Goal: Task Accomplishment & Management: Use online tool/utility

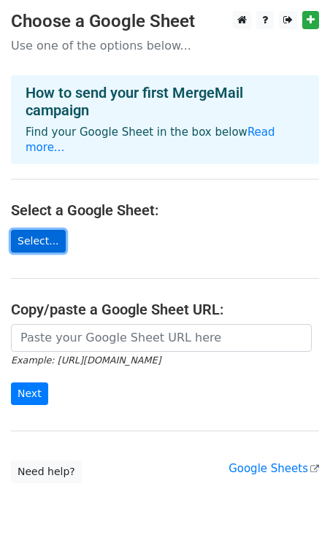
click at [40, 230] on link "Select..." at bounding box center [38, 241] width 55 height 23
click at [48, 230] on link "Select..." at bounding box center [38, 241] width 55 height 23
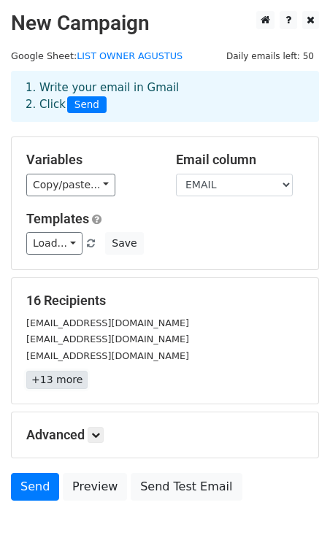
click at [59, 376] on link "+13 more" at bounding box center [56, 380] width 61 height 18
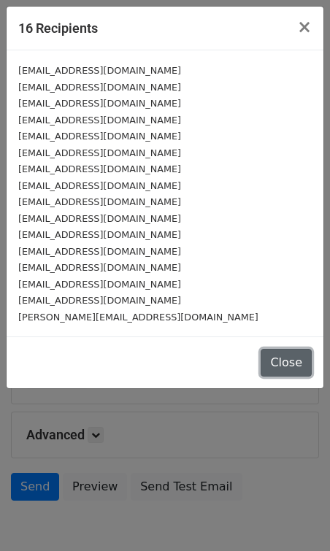
click at [286, 362] on button "Close" at bounding box center [286, 363] width 51 height 28
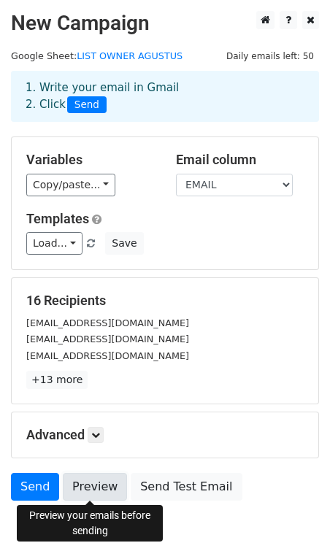
click at [93, 481] on link "Preview" at bounding box center [95, 487] width 64 height 28
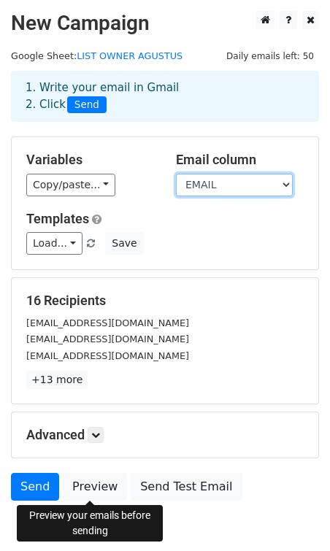
click at [240, 188] on select "NAMA PERUSAHAAN EMAIL CC" at bounding box center [234, 185] width 117 height 23
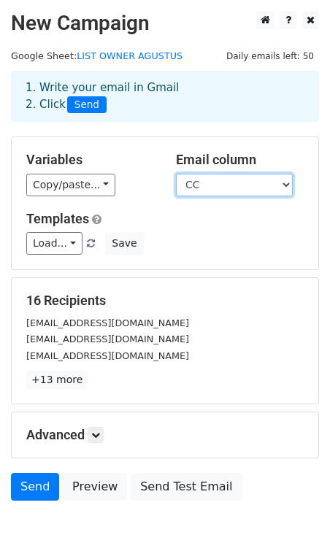
click at [176, 174] on select "NAMA PERUSAHAAN EMAIL CC" at bounding box center [234, 185] width 117 height 23
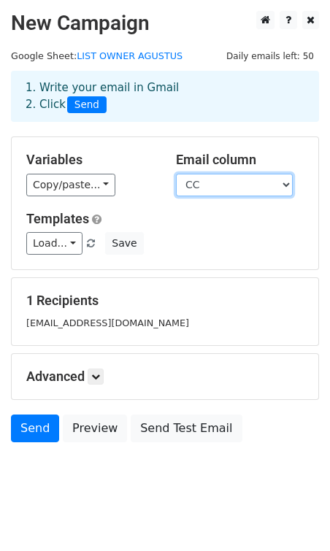
click at [217, 186] on select "NAMA PERUSAHAAN EMAIL CC" at bounding box center [234, 185] width 117 height 23
click at [176, 174] on select "NAMA PERUSAHAAN EMAIL CC" at bounding box center [234, 185] width 117 height 23
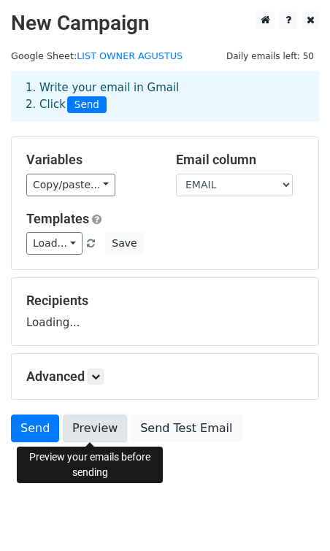
click at [88, 431] on link "Preview" at bounding box center [95, 429] width 64 height 28
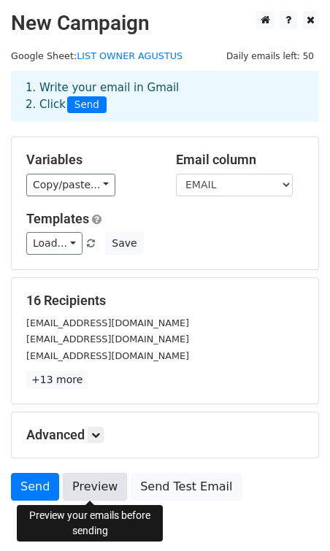
click at [86, 490] on link "Preview" at bounding box center [95, 487] width 64 height 28
click at [86, 486] on link "Preview" at bounding box center [95, 487] width 64 height 28
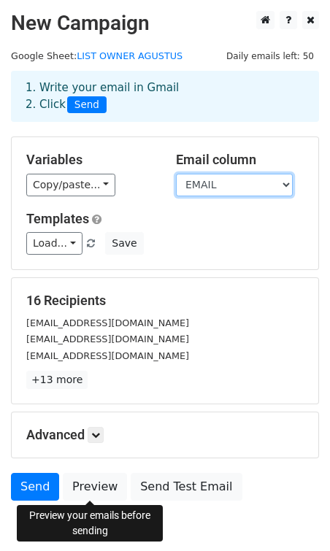
click at [199, 192] on select "NAMA PERUSAHAAN EMAIL CC" at bounding box center [234, 185] width 117 height 23
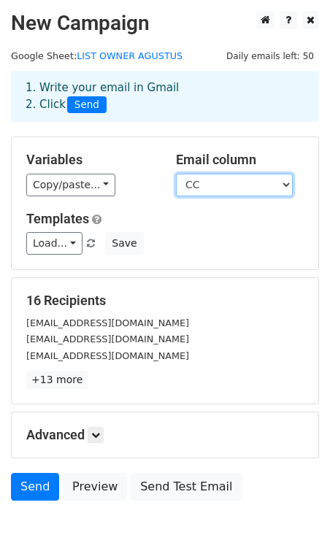
click at [176, 174] on select "NAMA PERUSAHAAN EMAIL CC" at bounding box center [234, 185] width 117 height 23
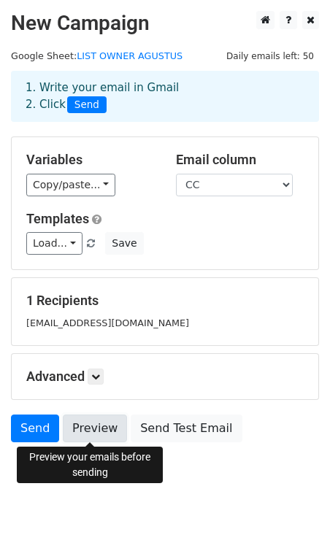
click at [91, 427] on link "Preview" at bounding box center [95, 429] width 64 height 28
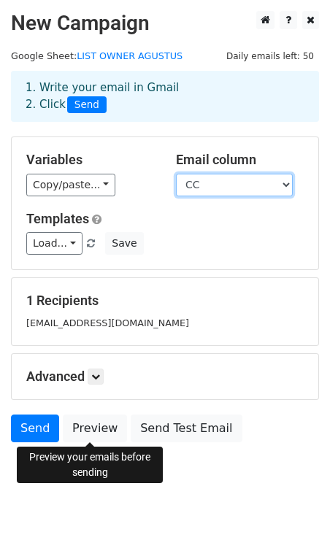
click at [207, 194] on select "NAMA PERUSAHAAN EMAIL CC" at bounding box center [234, 185] width 117 height 23
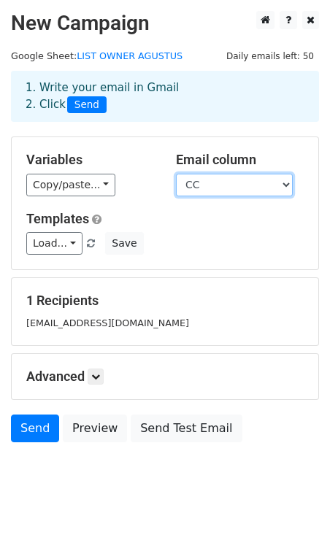
select select "EMAIL"
click at [176, 174] on select "NAMA PERUSAHAAN EMAIL CC" at bounding box center [234, 185] width 117 height 23
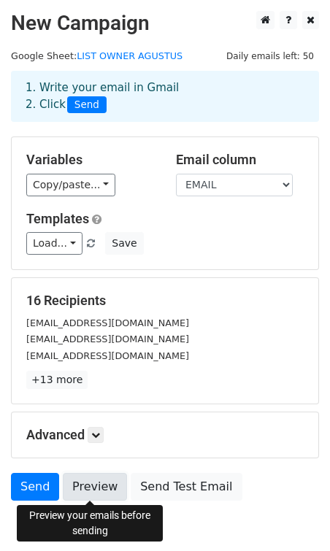
click at [77, 488] on link "Preview" at bounding box center [95, 487] width 64 height 28
click at [83, 494] on link "Preview" at bounding box center [95, 487] width 64 height 28
click at [91, 484] on link "Preview" at bounding box center [95, 487] width 64 height 28
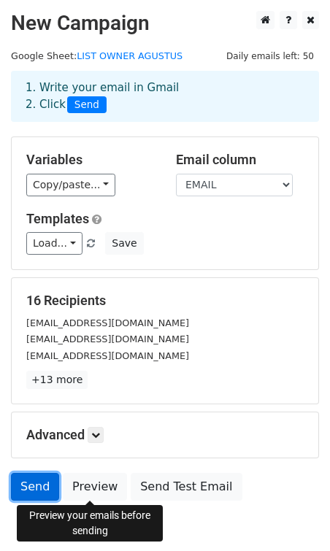
click at [36, 490] on link "Send" at bounding box center [35, 487] width 48 height 28
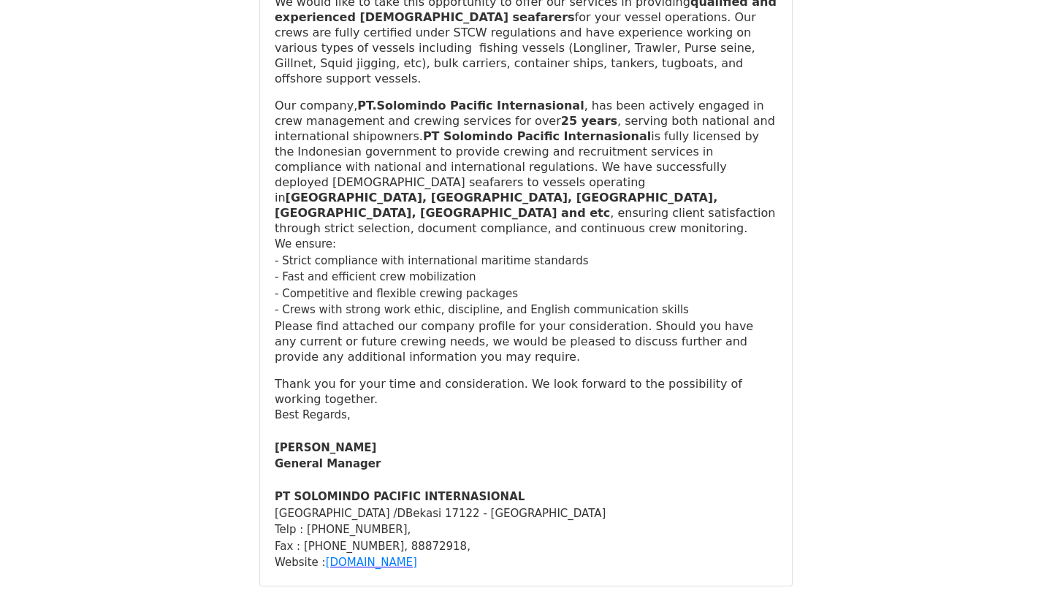
scroll to position [8806, 0]
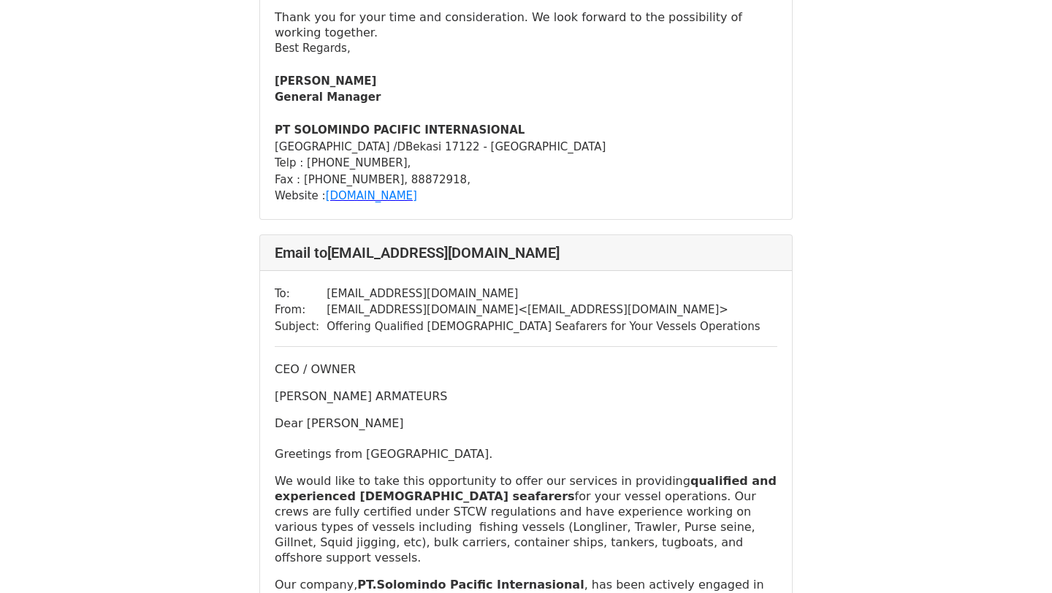
scroll to position [1569, 0]
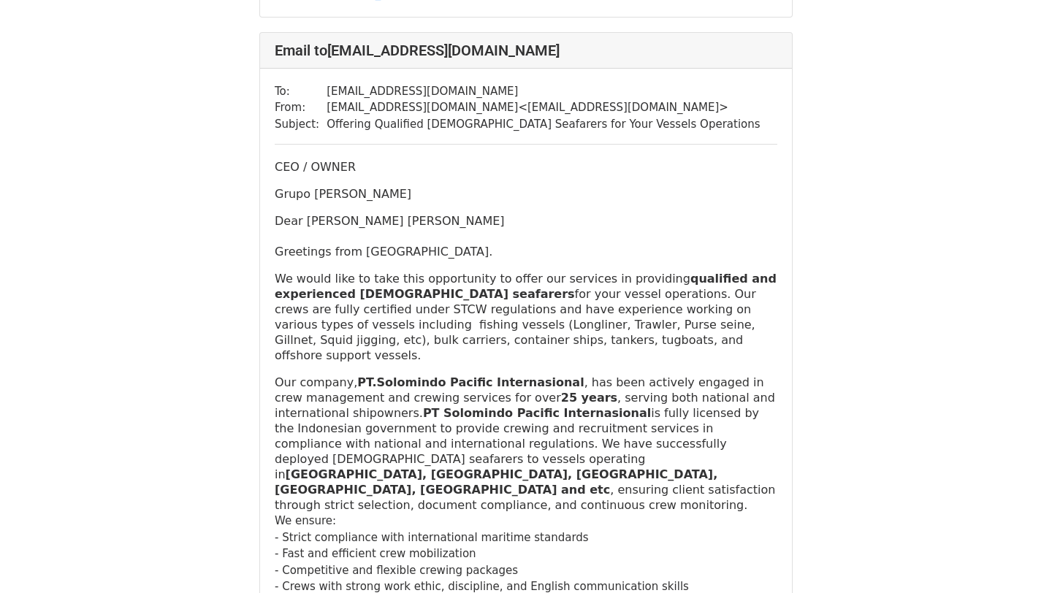
scroll to position [4309, 0]
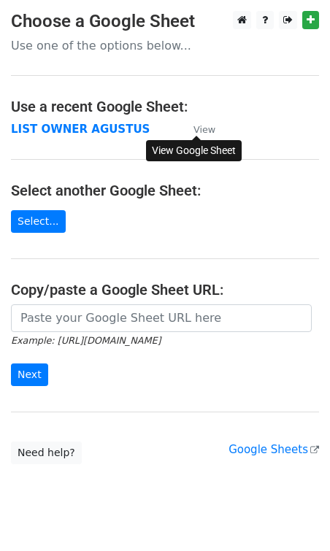
click at [208, 131] on small "View" at bounding box center [205, 129] width 22 height 11
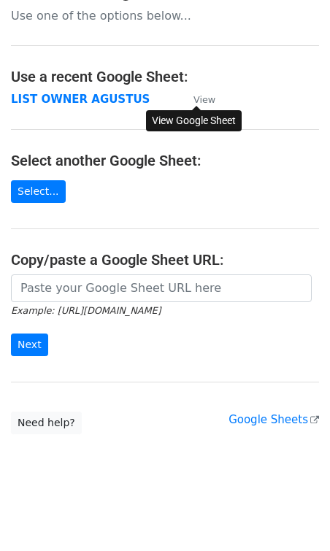
click at [207, 100] on small "View" at bounding box center [205, 99] width 22 height 11
click at [34, 342] on input "Next" at bounding box center [29, 345] width 37 height 23
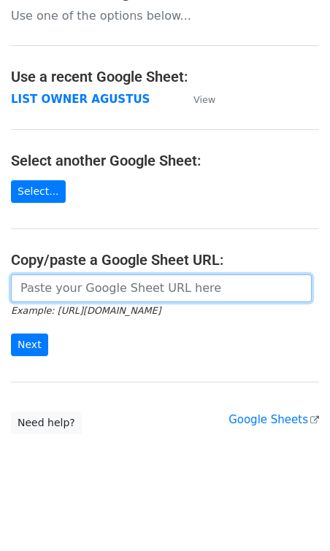
click at [93, 291] on input "url" at bounding box center [161, 289] width 301 height 28
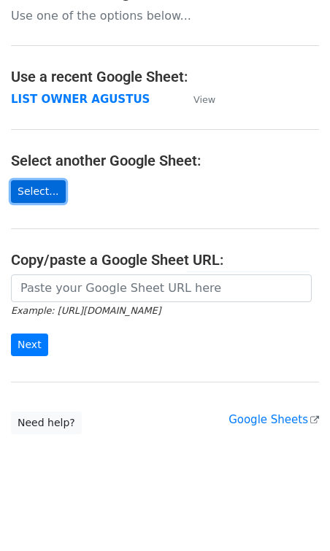
click at [46, 197] on link "Select..." at bounding box center [38, 191] width 55 height 23
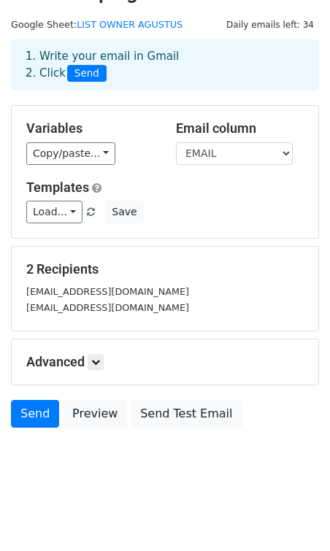
scroll to position [32, 0]
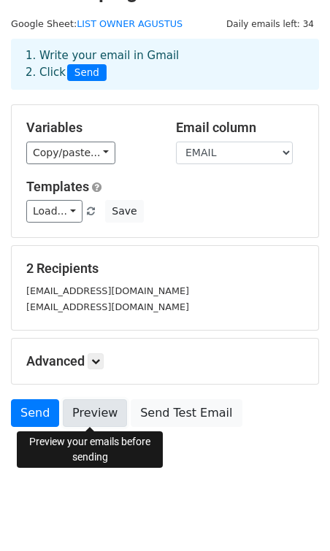
click at [102, 409] on link "Preview" at bounding box center [95, 414] width 64 height 28
click at [90, 419] on link "Preview" at bounding box center [95, 414] width 64 height 28
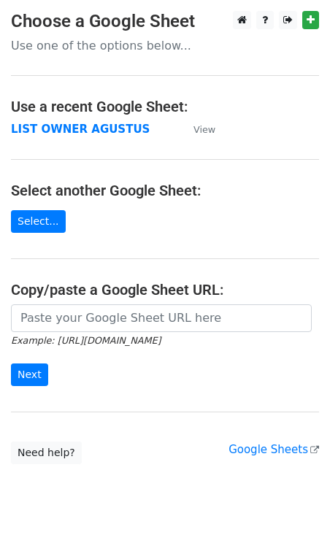
scroll to position [30, 0]
click at [48, 224] on link "Select..." at bounding box center [38, 221] width 55 height 23
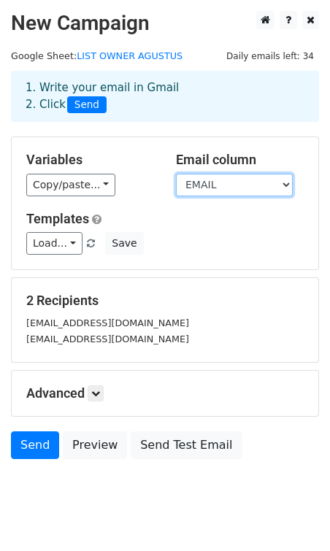
click at [267, 184] on select "NAMA PERUSAHAAN EMAIL CC" at bounding box center [234, 185] width 117 height 23
click at [176, 174] on select "NAMA PERUSAHAAN EMAIL CC" at bounding box center [234, 185] width 117 height 23
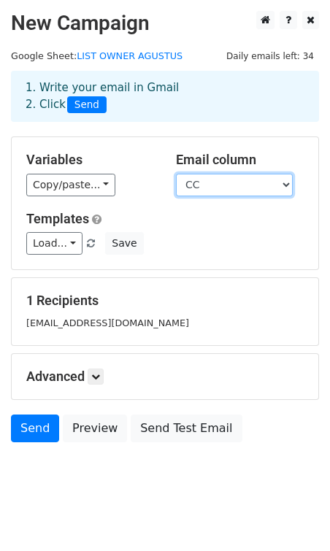
scroll to position [15, 0]
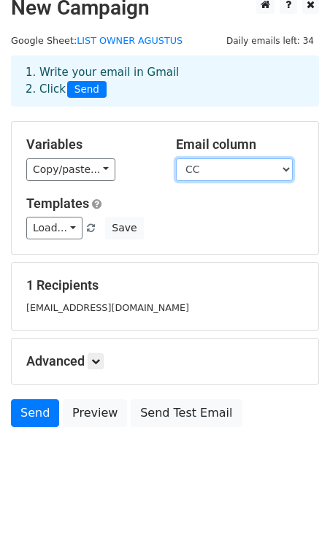
click at [273, 164] on select "NAMA PERUSAHAAN EMAIL CC" at bounding box center [234, 169] width 117 height 23
select select "EMAIL"
click at [176, 158] on select "NAMA PERUSAHAAN EMAIL CC" at bounding box center [234, 169] width 117 height 23
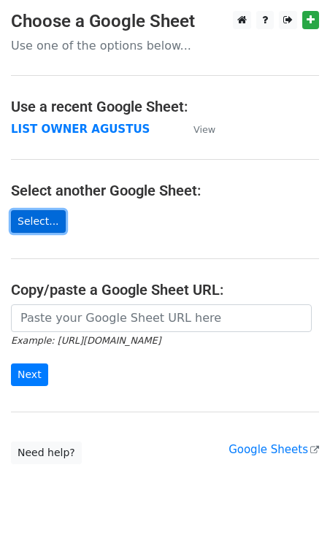
click at [50, 224] on link "Select..." at bounding box center [38, 221] width 55 height 23
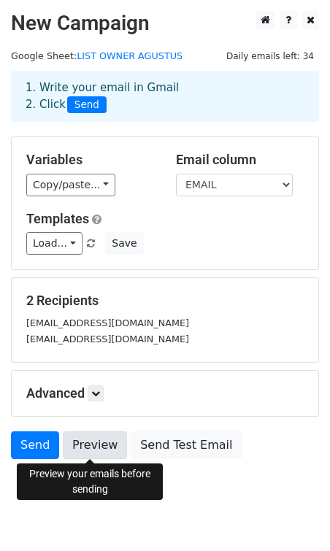
click at [96, 446] on link "Preview" at bounding box center [95, 446] width 64 height 28
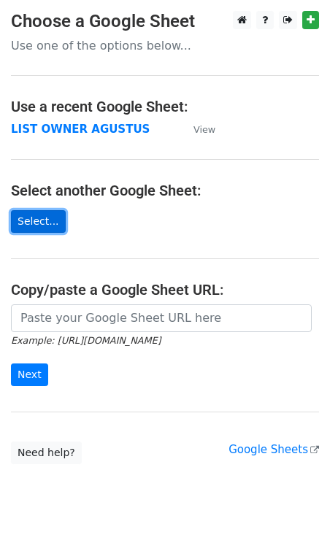
click at [45, 224] on link "Select..." at bounding box center [38, 221] width 55 height 23
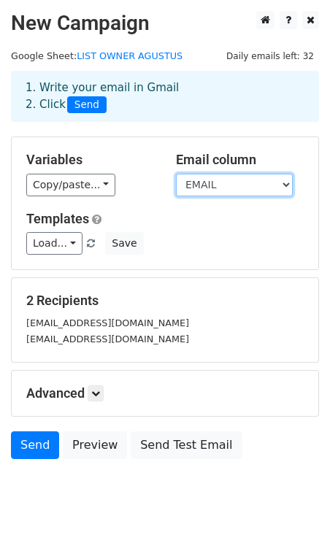
click at [260, 193] on select "NAMA PERUSAHAAN EMAIL CC" at bounding box center [234, 185] width 117 height 23
click at [176, 174] on select "NAMA PERUSAHAAN EMAIL CC" at bounding box center [234, 185] width 117 height 23
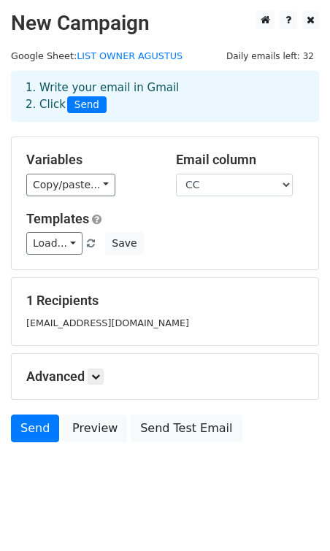
click at [126, 327] on small "alyakamila@solomindo.co.id" at bounding box center [107, 323] width 163 height 11
click at [277, 187] on select "NAMA PERUSAHAAN EMAIL CC" at bounding box center [234, 185] width 117 height 23
select select "EMAIL"
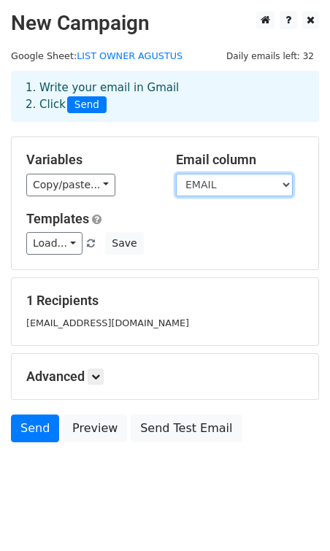
click at [176, 174] on select "NAMA PERUSAHAAN EMAIL CC" at bounding box center [234, 185] width 117 height 23
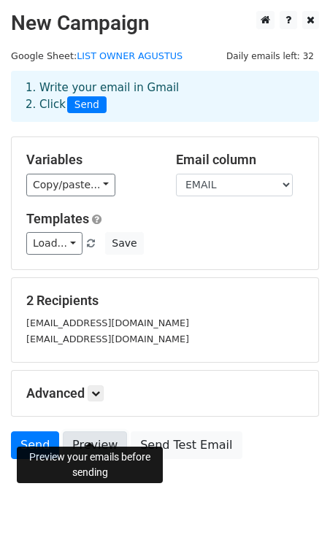
click at [99, 436] on link "Preview" at bounding box center [95, 446] width 64 height 28
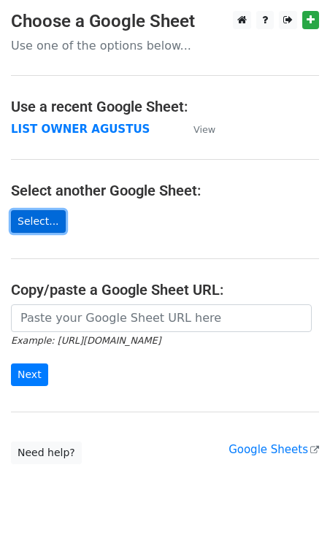
click at [55, 221] on link "Select..." at bounding box center [38, 221] width 55 height 23
